Goal: Complete application form

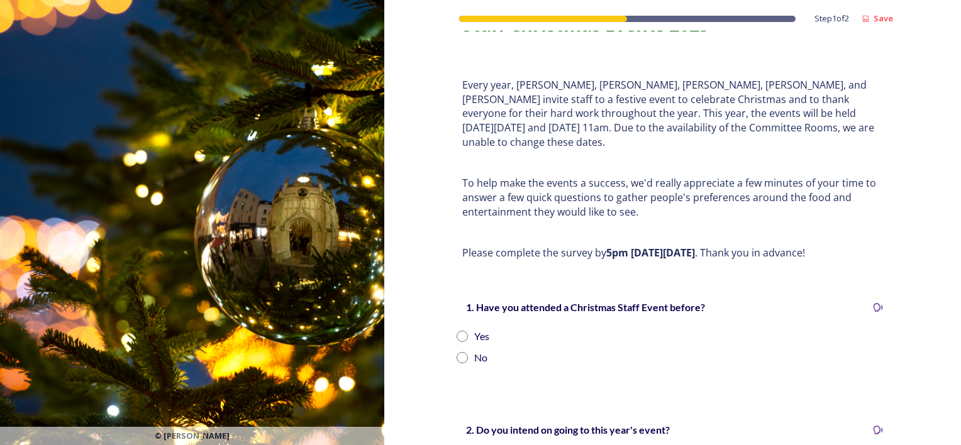
scroll to position [126, 0]
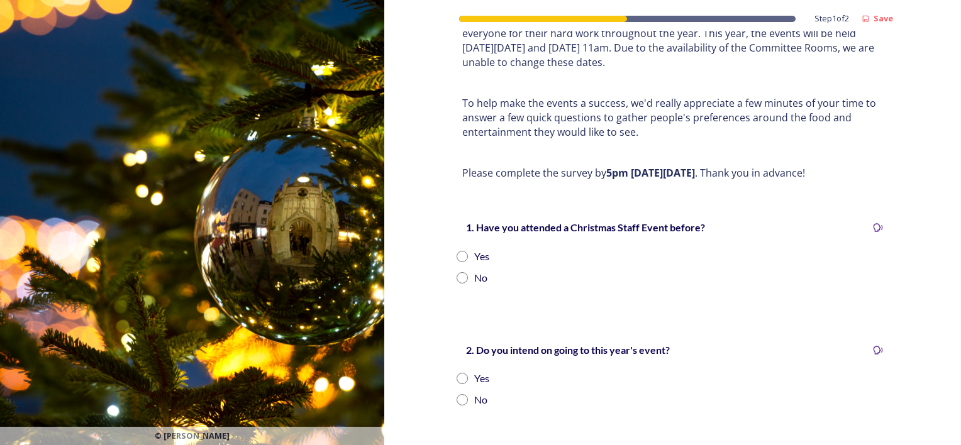
click at [384, 245] on div "Step 1 of 2 Save Staff Christmas Events 2025 Every year, [PERSON_NAME], [PERSON…" at bounding box center [672, 378] width 577 height 1008
click at [462, 251] on input "radio" at bounding box center [462, 256] width 11 height 11
radio input "true"
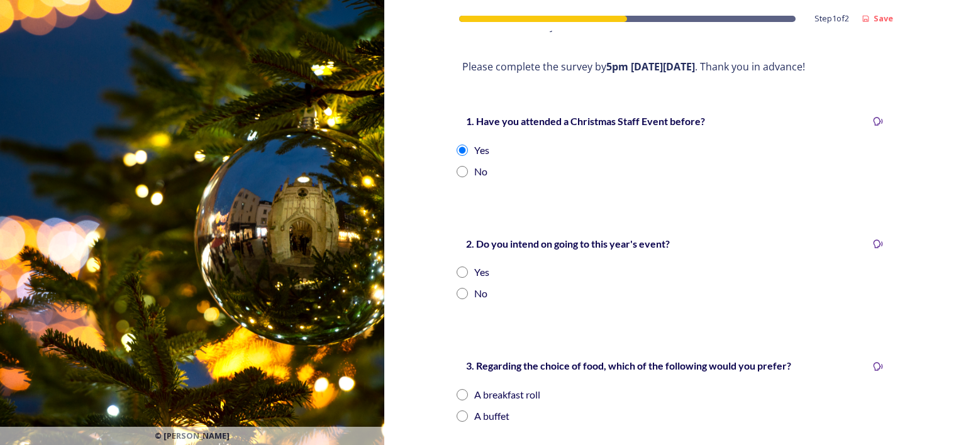
scroll to position [315, 0]
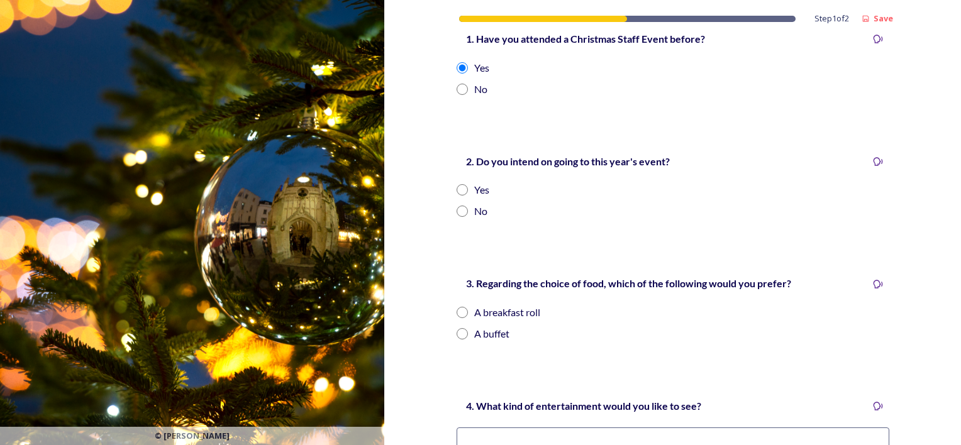
click at [459, 206] on input "radio" at bounding box center [462, 211] width 11 height 11
radio input "true"
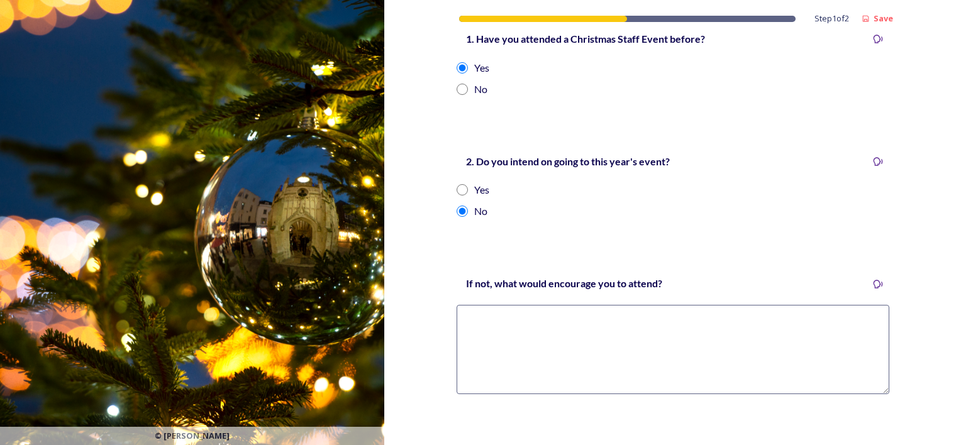
click at [460, 184] on input "radio" at bounding box center [462, 189] width 11 height 11
radio input "true"
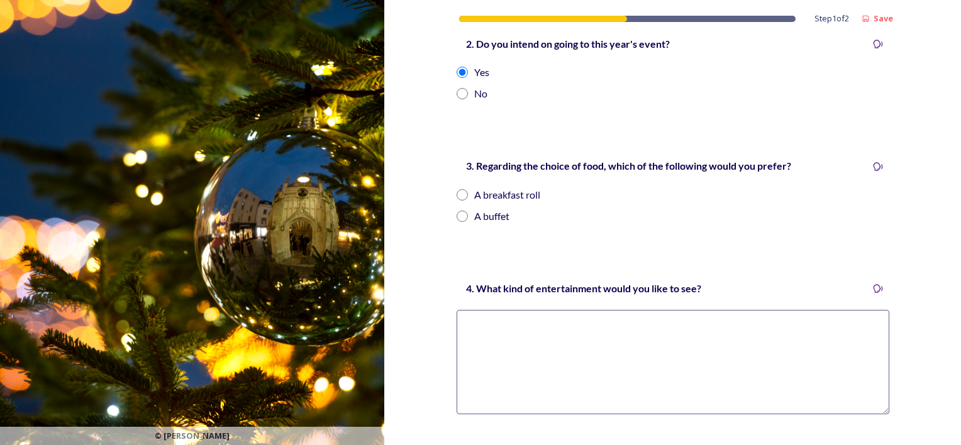
scroll to position [440, 0]
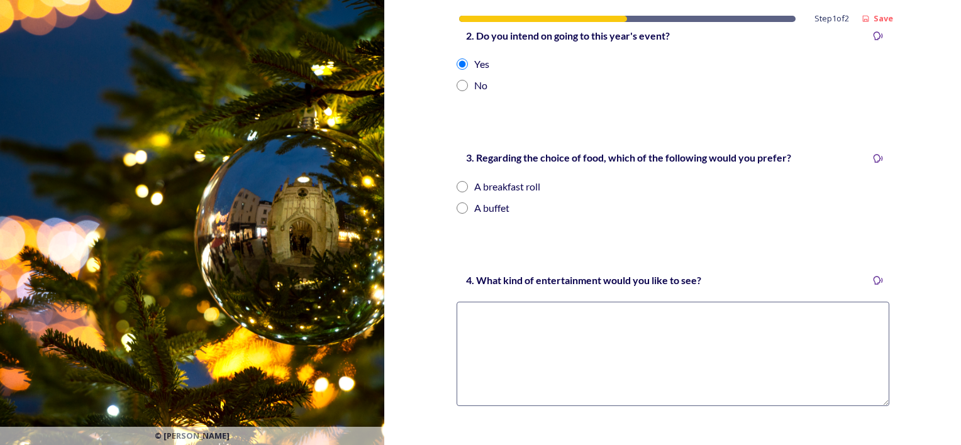
click at [459, 203] on input "radio" at bounding box center [462, 208] width 11 height 11
radio input "true"
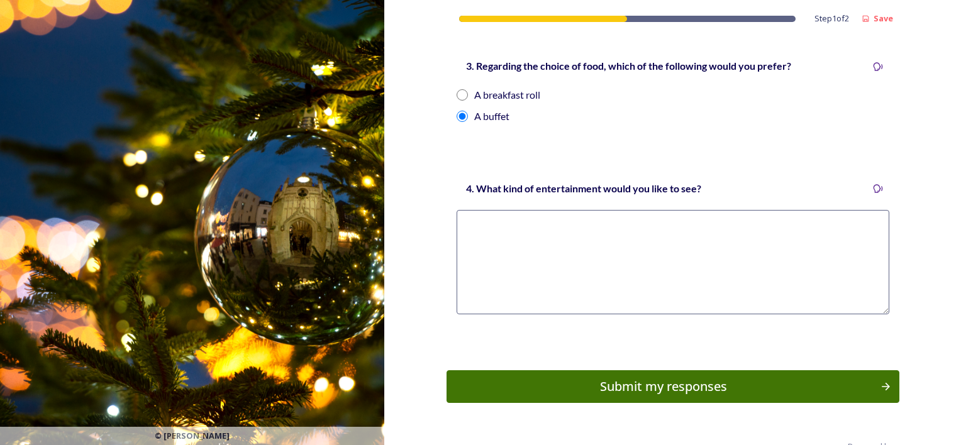
scroll to position [548, 0]
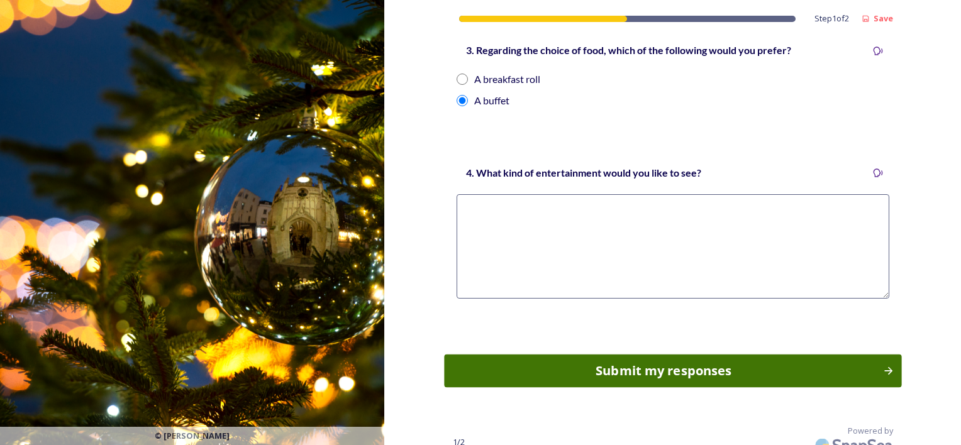
click at [649, 362] on div "Submit my responses" at bounding box center [663, 371] width 425 height 19
